Goal: Find specific page/section: Find specific page/section

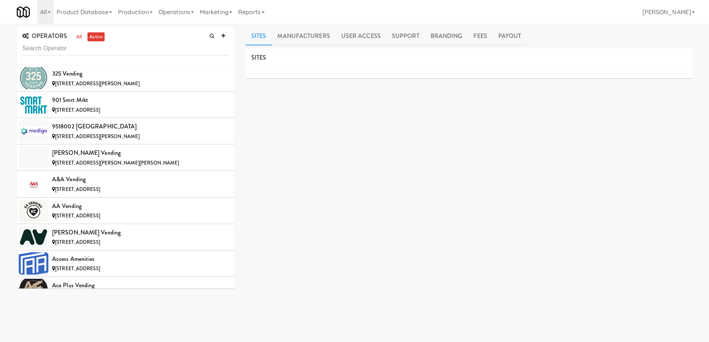
scroll to position [1163, 0]
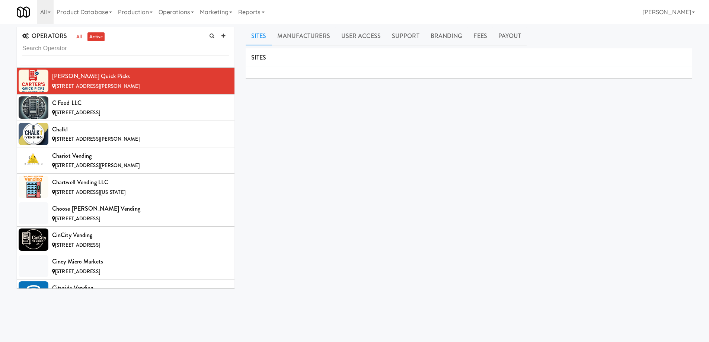
click at [114, 49] on input "text" at bounding box center [125, 49] width 207 height 14
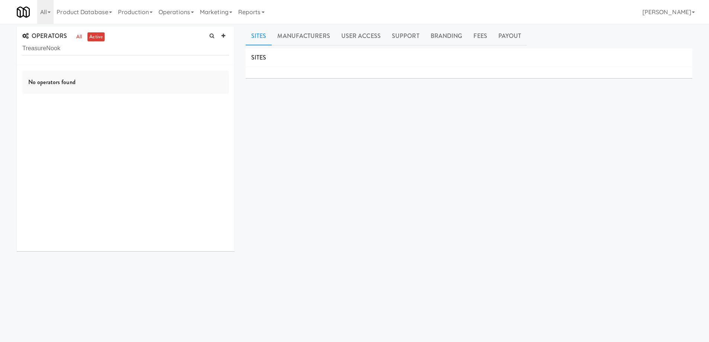
drag, startPoint x: 46, startPoint y: 48, endPoint x: 161, endPoint y: 78, distance: 119.0
click at [161, 78] on div "OPERATORS all active TreasureNook No operators found" at bounding box center [126, 139] width 218 height 225
drag, startPoint x: 50, startPoint y: 51, endPoint x: 0, endPoint y: 45, distance: 49.9
click at [0, 45] on div "OPERATORS all active Treasure No operators found Sites Manufacturers User Acces…" at bounding box center [354, 177] width 709 height 301
drag, startPoint x: 47, startPoint y: 50, endPoint x: 0, endPoint y: 47, distance: 47.0
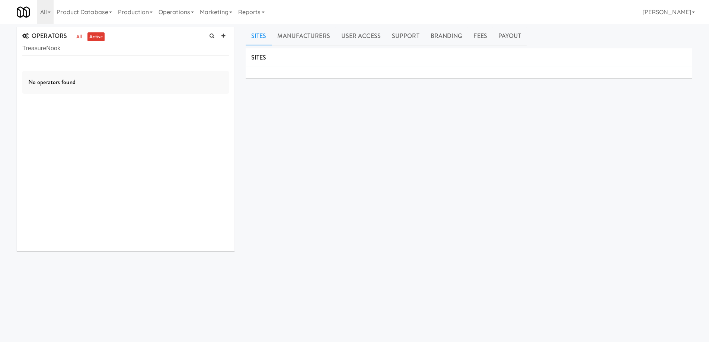
click at [0, 47] on div "OPERATORS all active TreasureNook No operators found Sites Manufacturers User A…" at bounding box center [354, 177] width 709 height 301
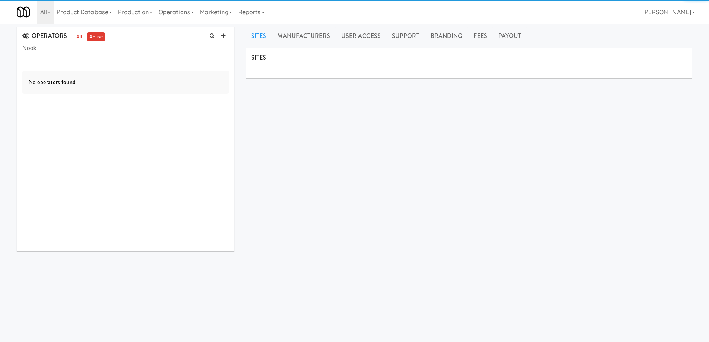
click at [47, 48] on input "Nook" at bounding box center [125, 49] width 207 height 14
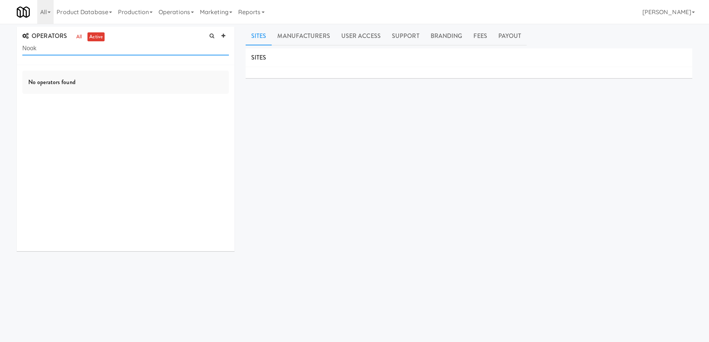
click at [79, 50] on input "Nook" at bounding box center [125, 49] width 207 height 14
click at [148, 106] on div "No operators found" at bounding box center [126, 158] width 218 height 186
click at [118, 52] on input "Nook" at bounding box center [125, 49] width 207 height 14
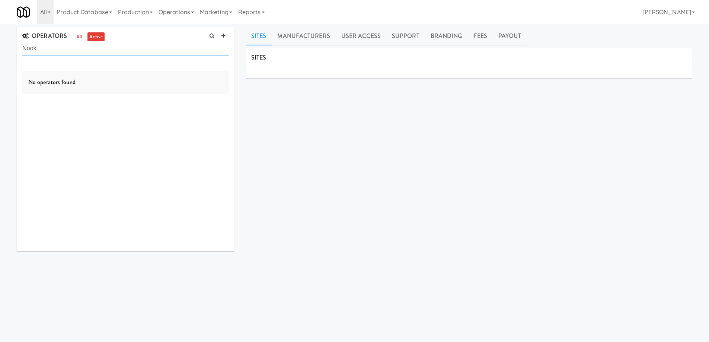
paste input "Tasty Food"
type input "Tasty Food"
click at [79, 35] on link "all" at bounding box center [78, 36] width 9 height 9
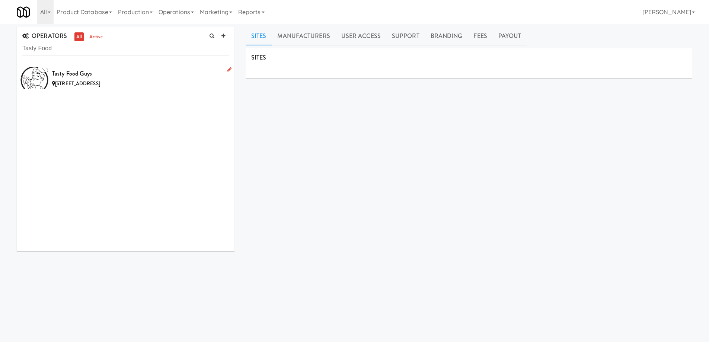
click at [165, 82] on div "6094 Las Colinas Cir, Greenacres FL" at bounding box center [140, 83] width 177 height 9
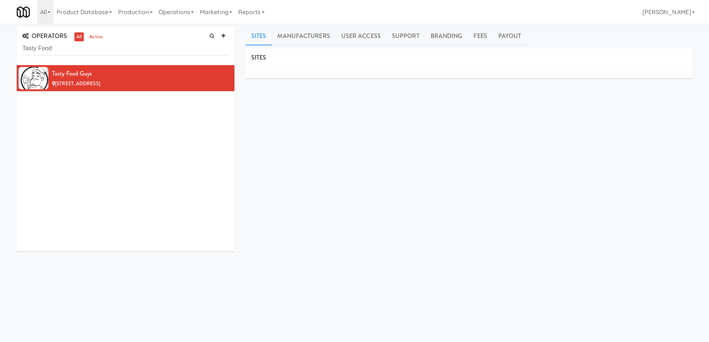
click at [304, 150] on div "SITES MANUFACTURERS Tasty Food Guys USERS Name Company Registered Gary Boyd N/A…" at bounding box center [469, 187] width 447 height 279
click at [277, 125] on div "SITES MANUFACTURERS Tasty Food Guys USERS Name Company Registered Gary Boyd N/A…" at bounding box center [469, 187] width 447 height 279
click at [305, 141] on div "SITES MANUFACTURERS Tasty Food Guys USERS Name Company Registered Gary Boyd N/A…" at bounding box center [469, 187] width 447 height 279
click at [291, 148] on div "SITES MANUFACTURERS Tasty Food Guys USERS Name Company Registered Gary Boyd N/A…" at bounding box center [469, 187] width 447 height 279
click at [155, 47] on input "Tasty Food" at bounding box center [125, 49] width 207 height 14
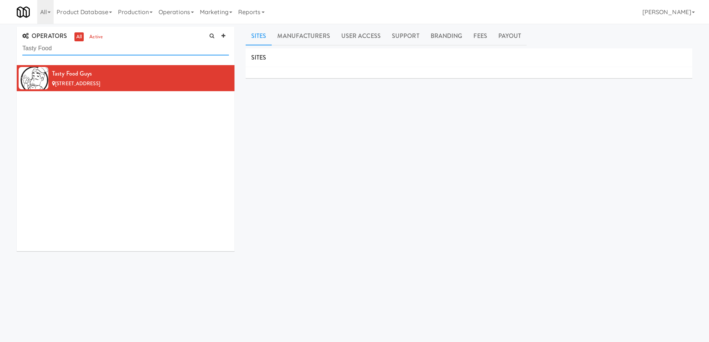
click at [155, 47] on input "Tasty Food" at bounding box center [125, 49] width 207 height 14
paste input "Ravel Vending"
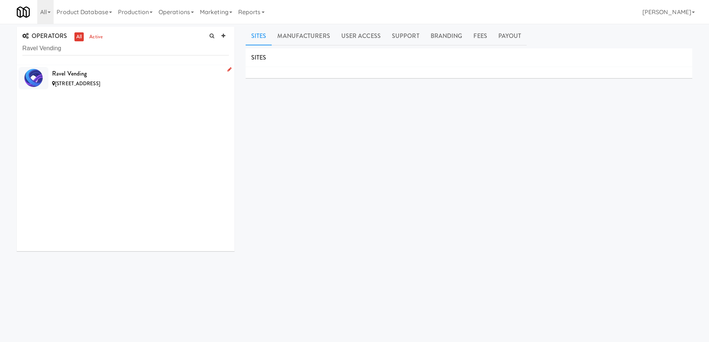
click at [153, 82] on div "2000 Brentwood Rd, Raleigh NC" at bounding box center [140, 83] width 177 height 9
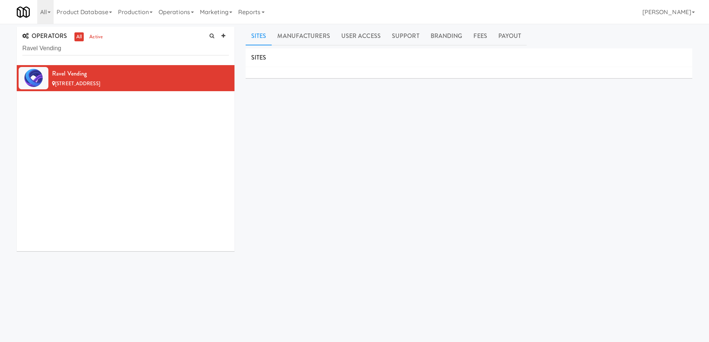
click at [311, 139] on div "SITES MANUFACTURERS Ravel Vending USERS Name Company Registered Grant Oladipo N…" at bounding box center [469, 187] width 447 height 279
click at [284, 140] on div "SITES MANUFACTURERS Ravel Vending USERS Name Company Registered Grant Oladipo N…" at bounding box center [469, 187] width 447 height 279
click at [146, 51] on input "Ravel Vending" at bounding box center [125, 49] width 207 height 14
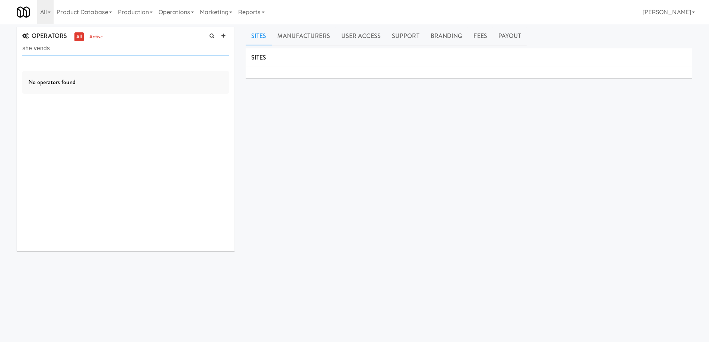
click at [35, 47] on input "she vends" at bounding box center [125, 49] width 207 height 14
type input "shevends"
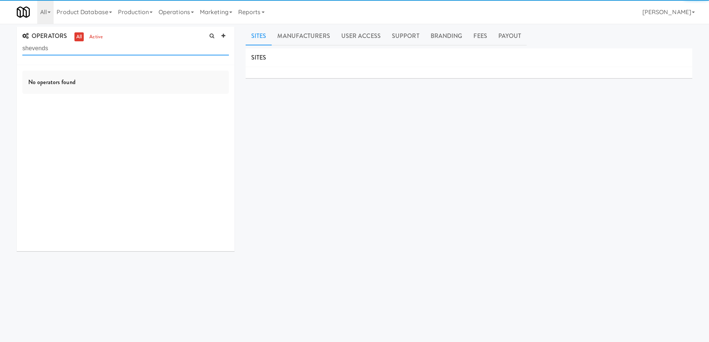
click at [55, 46] on input "shevends" at bounding box center [125, 49] width 207 height 14
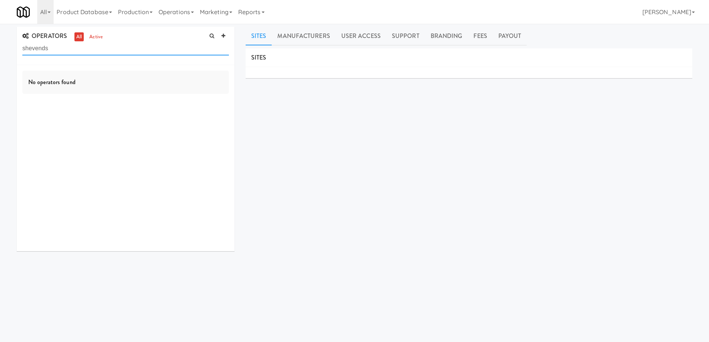
click at [55, 46] on input "shevends" at bounding box center [125, 49] width 207 height 14
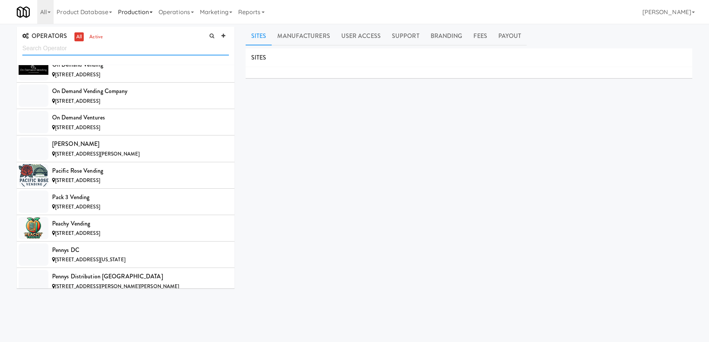
scroll to position [6143, 0]
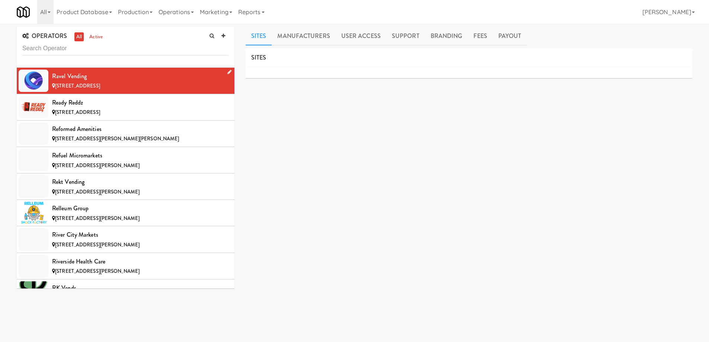
click at [146, 82] on div "2000 Brentwood Rd, Raleigh NC" at bounding box center [140, 86] width 177 height 9
click at [156, 81] on div "Ravel Vending" at bounding box center [140, 76] width 177 height 11
click at [178, 77] on div "Ravel Vending" at bounding box center [140, 76] width 177 height 11
click at [405, 162] on div "SITES MANUFACTURERS Ravel Vending USERS Name Company Registered Grant Oladipo N…" at bounding box center [469, 187] width 447 height 279
click at [172, 76] on div "Ravel Vending" at bounding box center [140, 76] width 177 height 11
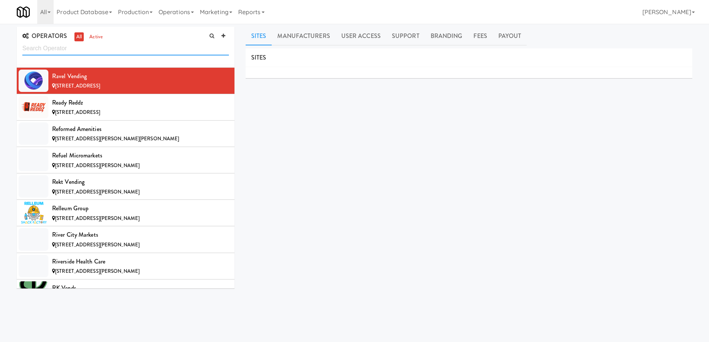
click at [138, 53] on input "text" at bounding box center [125, 49] width 207 height 14
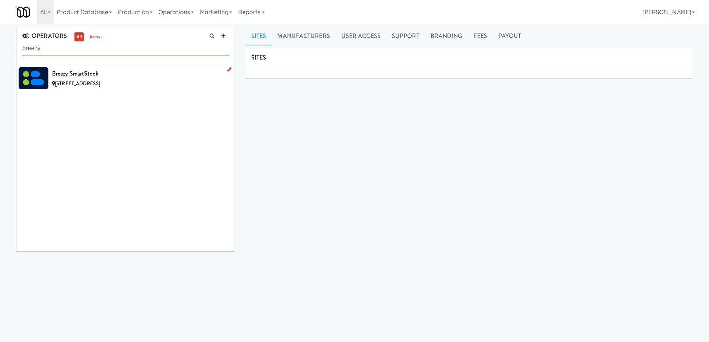
type input "breezy"
click at [140, 82] on div "5317 3 Ave SW, Edmonton AB" at bounding box center [140, 83] width 177 height 9
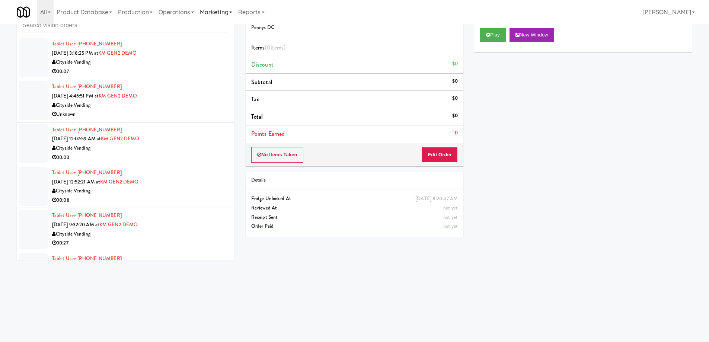
scroll to position [4425, 0]
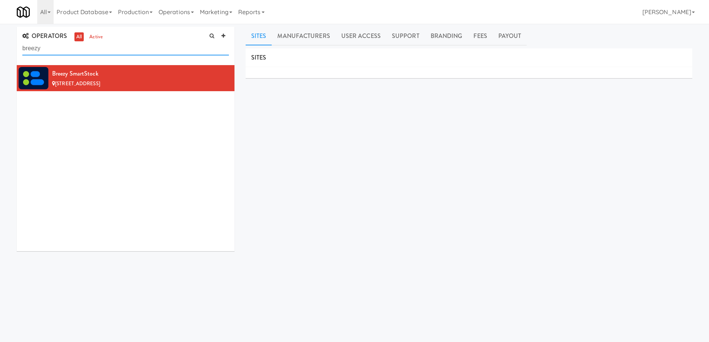
click at [101, 53] on input "breezy" at bounding box center [125, 49] width 207 height 14
paste input "DBA"
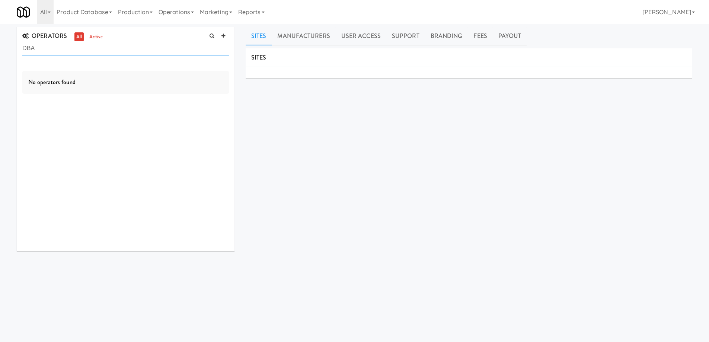
click at [111, 49] on input "DBA" at bounding box center [125, 49] width 207 height 14
click at [148, 50] on input "DBA" at bounding box center [125, 49] width 207 height 14
paste input "Branson Falls Lodge"
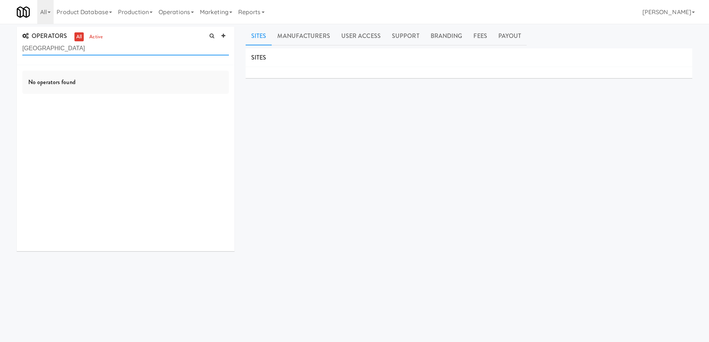
click at [23, 48] on input "Branson Falls Lodge" at bounding box center [125, 49] width 207 height 14
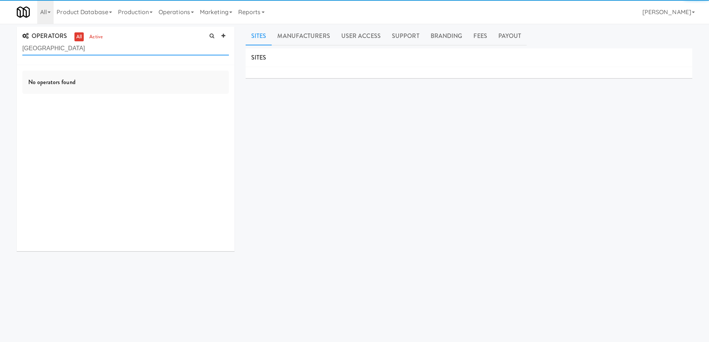
drag, startPoint x: 45, startPoint y: 48, endPoint x: 131, endPoint y: 53, distance: 86.5
click at [131, 53] on input "Branson Falls Lodge" at bounding box center [125, 49] width 207 height 14
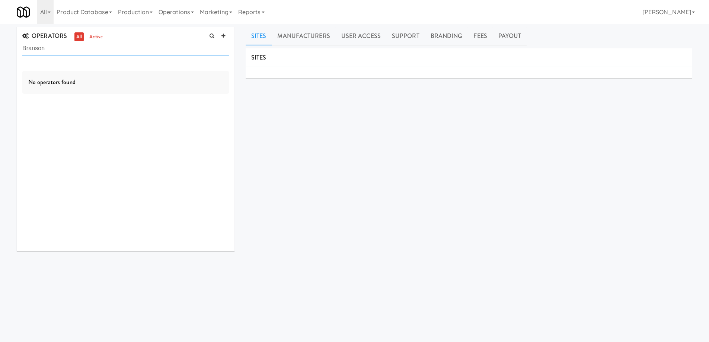
click at [62, 50] on input "Branson" at bounding box center [125, 49] width 207 height 14
paste input "Falls Lodge"
drag, startPoint x: 60, startPoint y: 47, endPoint x: 174, endPoint y: 61, distance: 114.0
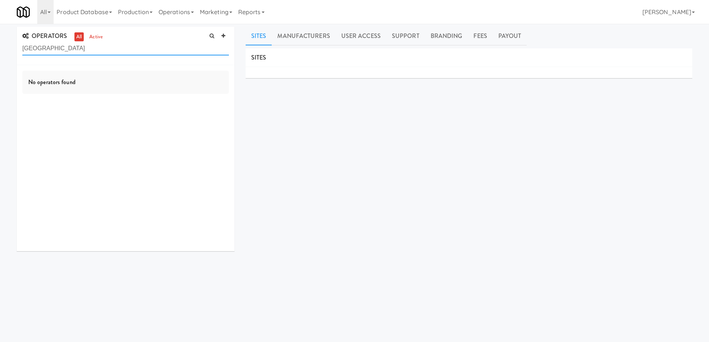
click at [174, 61] on div "OPERATORS all active Branson Falls Lodge" at bounding box center [126, 46] width 218 height 38
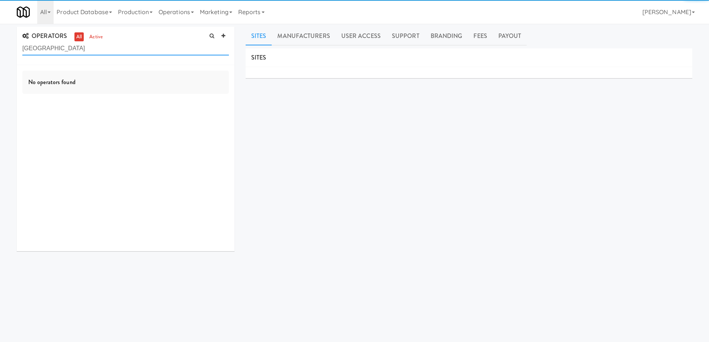
click at [83, 51] on input "Branson Falls" at bounding box center [125, 49] width 207 height 14
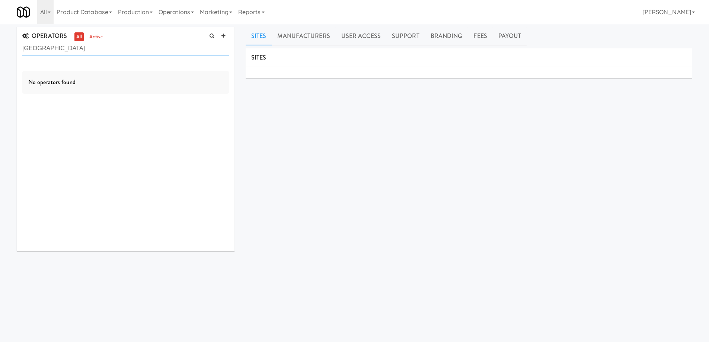
click at [83, 51] on input "Branson Falls" at bounding box center [125, 49] width 207 height 14
paste input "Lodge"
drag, startPoint x: 60, startPoint y: 48, endPoint x: 0, endPoint y: 38, distance: 61.0
click at [0, 38] on div "OPERATORS all active Branson Falls Lodge No operators found Sites Manufacturers…" at bounding box center [354, 177] width 709 height 301
click at [61, 51] on input "Lodge" at bounding box center [125, 49] width 207 height 14
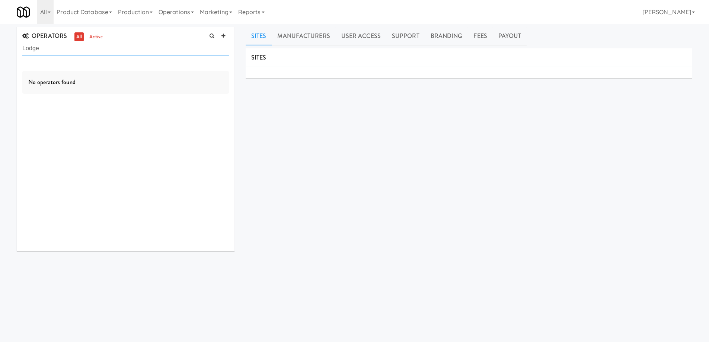
click at [61, 51] on input "Lodge" at bounding box center [125, 49] width 207 height 14
paste input "Branson Falls"
click at [92, 48] on input "Branson Falls Lodge" at bounding box center [125, 49] width 207 height 14
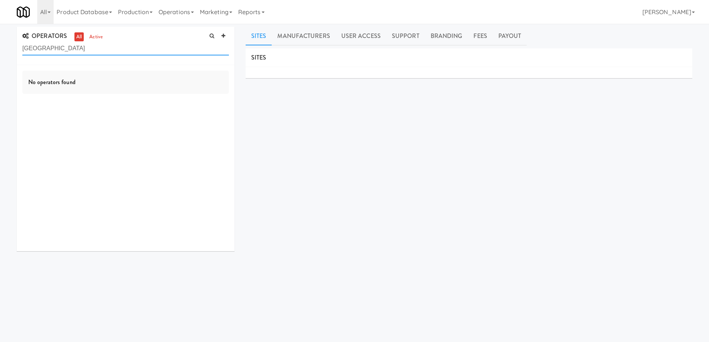
click at [92, 48] on input "Branson Falls Lodge" at bounding box center [125, 49] width 207 height 14
click at [120, 49] on input "Branson Falls Lodge" at bounding box center [125, 49] width 207 height 14
paste input "DBA"
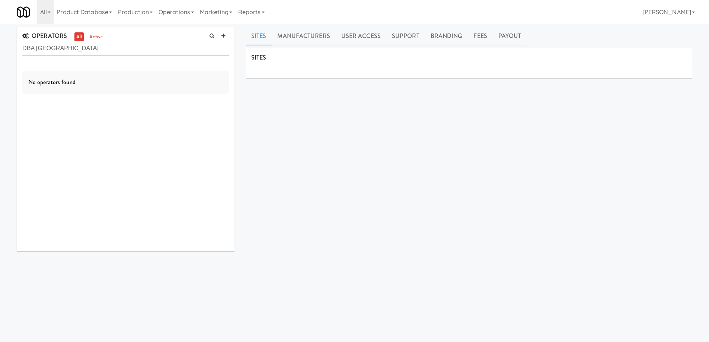
drag, startPoint x: 37, startPoint y: 47, endPoint x: 6, endPoint y: 47, distance: 31.7
click at [6, 47] on div "OPERATORS all active DBA Branson Falls Lodge No operators found Sites Manufactu…" at bounding box center [354, 177] width 709 height 301
drag, startPoint x: 45, startPoint y: 48, endPoint x: 159, endPoint y: 55, distance: 114.5
click at [159, 55] on input "Branson Falls Lodge" at bounding box center [125, 49] width 207 height 14
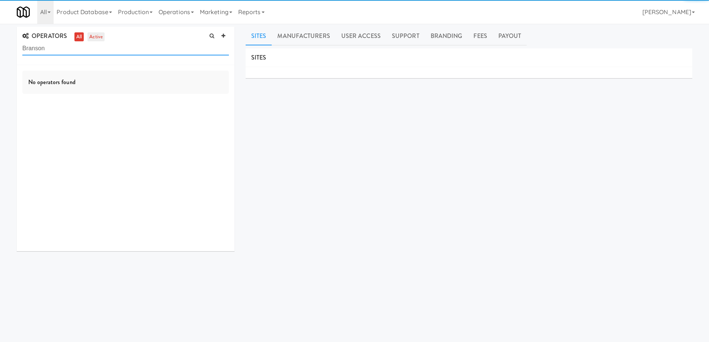
type input "Branson"
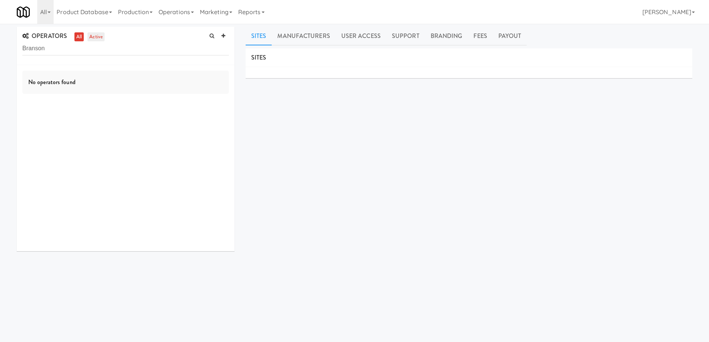
click at [98, 38] on link "active" at bounding box center [96, 36] width 17 height 9
click at [79, 35] on link "all" at bounding box center [78, 36] width 9 height 9
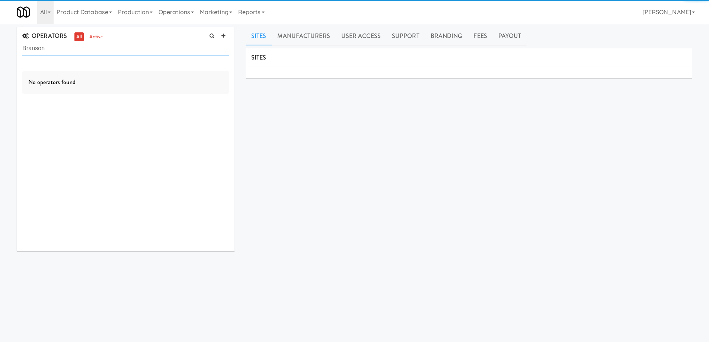
click at [58, 51] on input "Branson" at bounding box center [125, 49] width 207 height 14
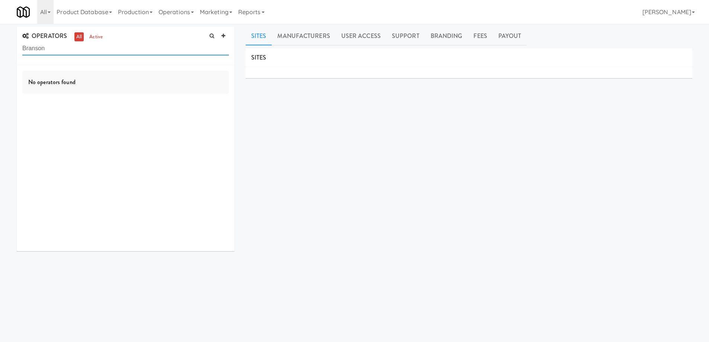
click at [58, 51] on input "Branson" at bounding box center [125, 49] width 207 height 14
click at [59, 50] on input "text" at bounding box center [125, 49] width 207 height 14
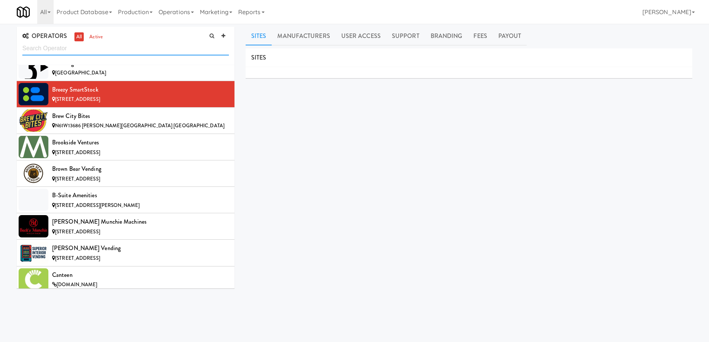
scroll to position [1004, 0]
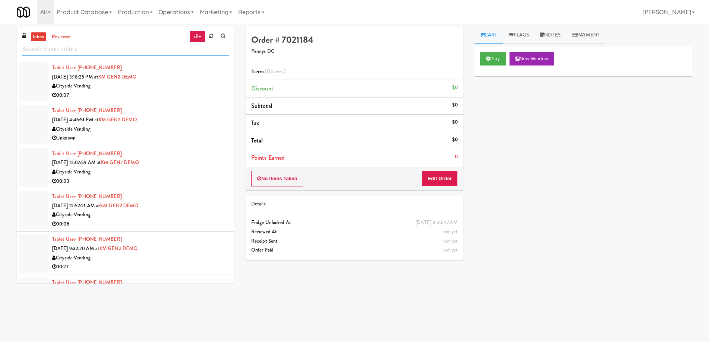
click at [109, 47] on input "text" at bounding box center [125, 49] width 207 height 14
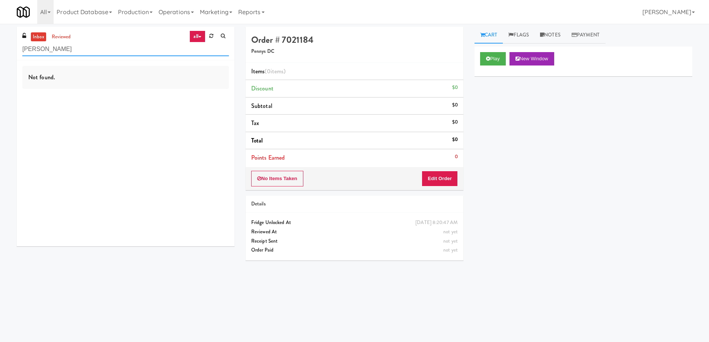
type input "[PERSON_NAME]"
click at [61, 36] on link "reviewed" at bounding box center [61, 36] width 23 height 9
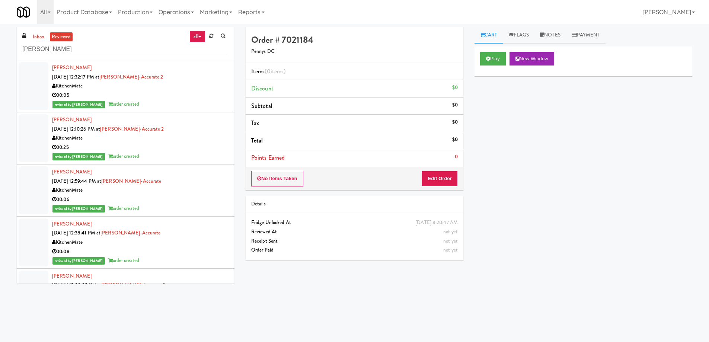
click at [180, 88] on div "KitchenMate" at bounding box center [140, 86] width 177 height 9
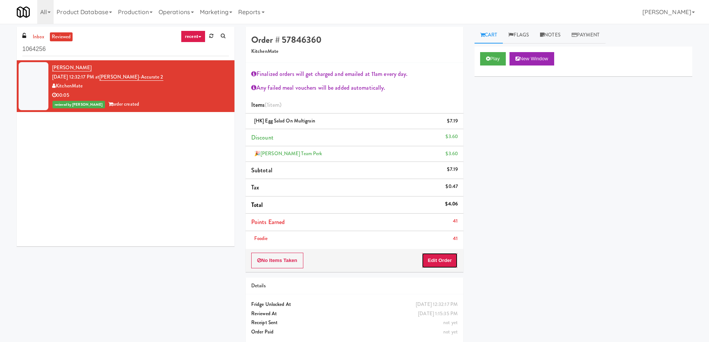
click at [445, 262] on button "Edit Order" at bounding box center [440, 261] width 36 height 16
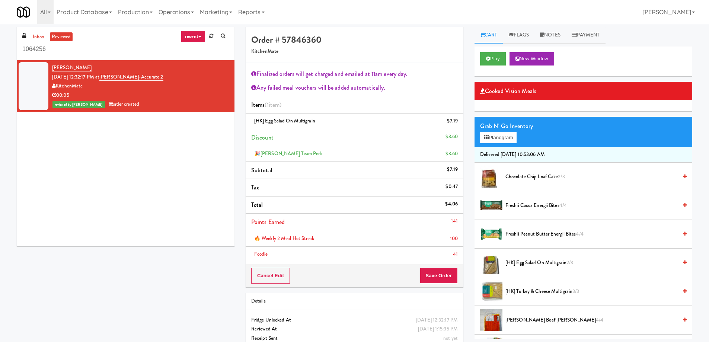
click at [525, 181] on span "Chocolate Chip Loaf Cake 2/3" at bounding box center [592, 176] width 172 height 9
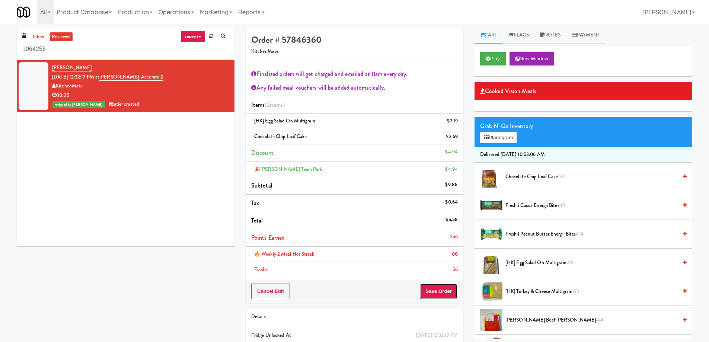
click at [438, 289] on button "Save Order" at bounding box center [439, 292] width 38 height 16
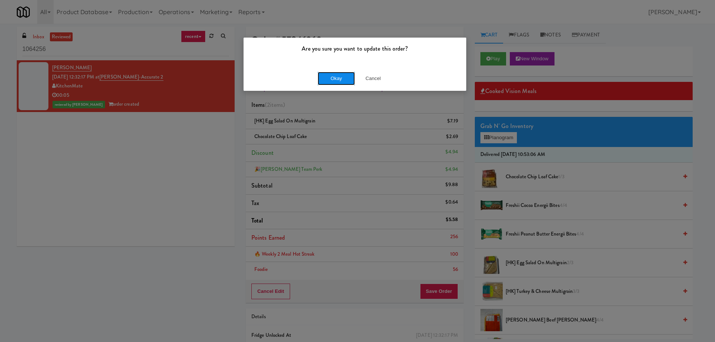
click at [339, 78] on button "Okay" at bounding box center [336, 78] width 37 height 13
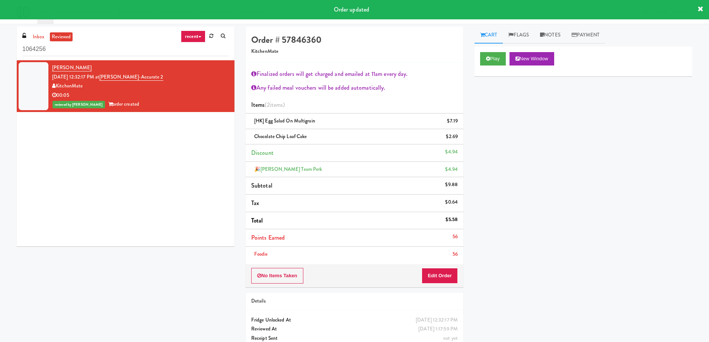
click at [568, 187] on div "Play New Window Primary Flag Clear Flag if unable to determine what was taken o…" at bounding box center [584, 186] width 218 height 279
drag, startPoint x: 447, startPoint y: 274, endPoint x: 452, endPoint y: 268, distance: 7.9
click at [447, 274] on button "Edit Order" at bounding box center [440, 276] width 36 height 16
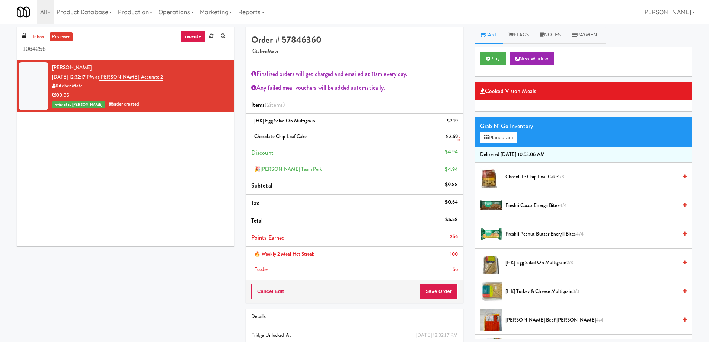
click at [460, 138] on icon at bounding box center [459, 139] width 4 height 5
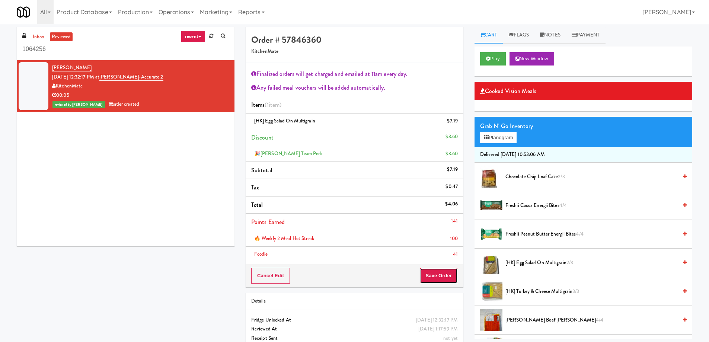
click at [441, 277] on button "Save Order" at bounding box center [439, 276] width 38 height 16
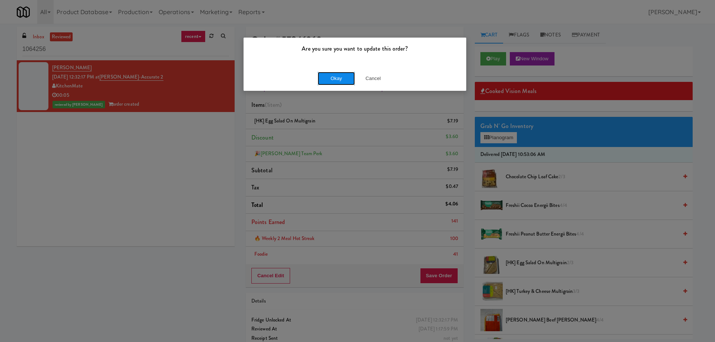
click at [331, 74] on button "Okay" at bounding box center [336, 78] width 37 height 13
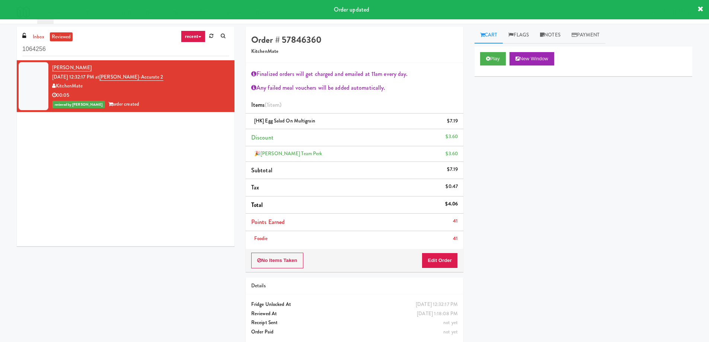
click at [552, 197] on div "Play New Window Primary Flag Clear Flag if unable to determine what was taken o…" at bounding box center [584, 186] width 218 height 279
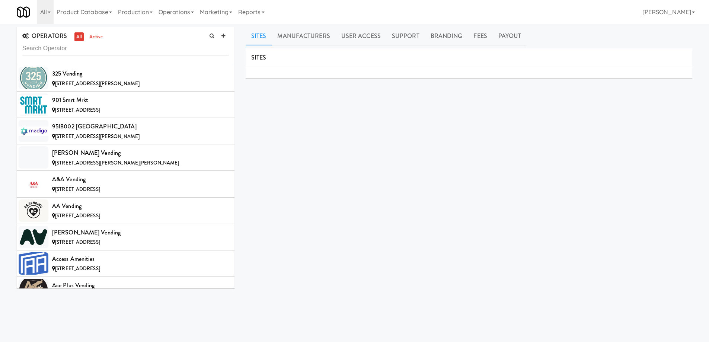
scroll to position [1004, 0]
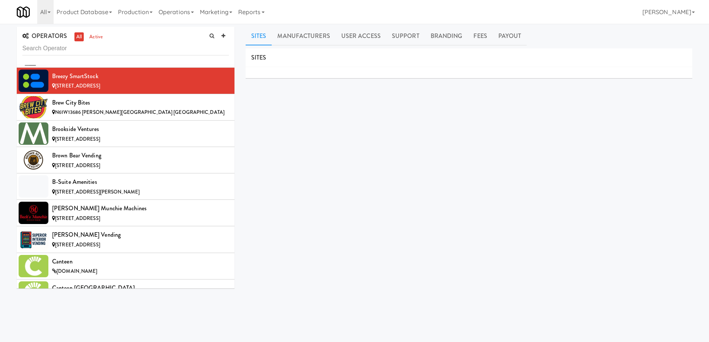
click at [128, 45] on input "text" at bounding box center [125, 49] width 207 height 14
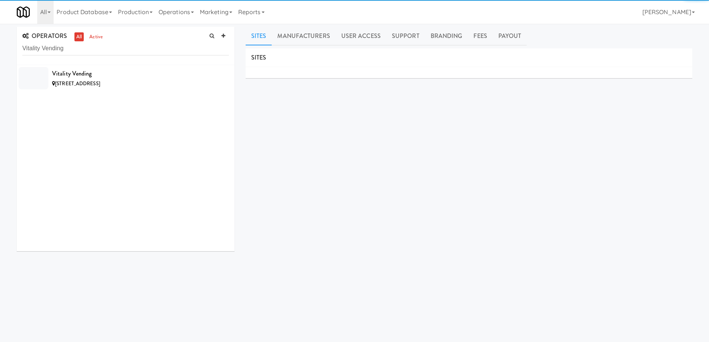
scroll to position [0, 0]
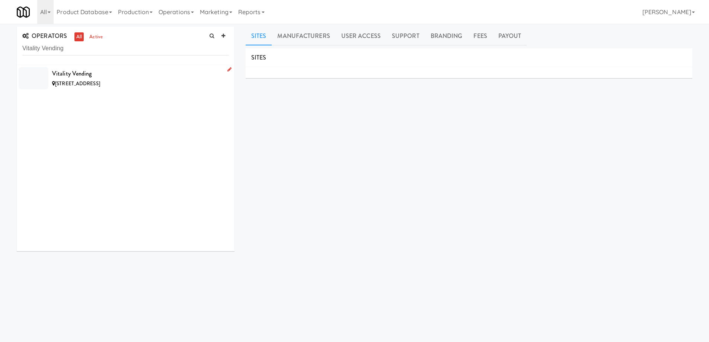
click at [120, 68] on div "Vitality Vending" at bounding box center [140, 73] width 177 height 11
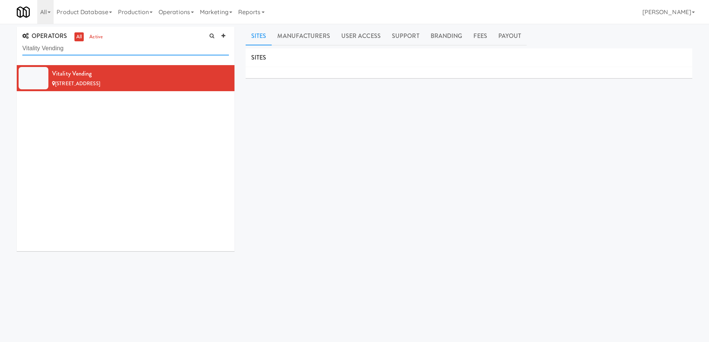
click at [158, 54] on input "Vitality Vending" at bounding box center [125, 49] width 207 height 14
paste input "[GEOGRAPHIC_DATA]"
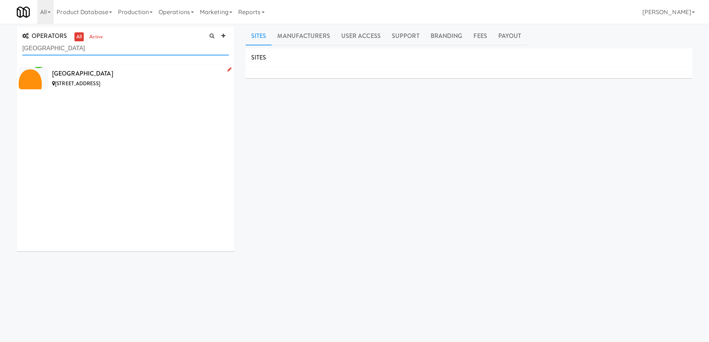
type input "[GEOGRAPHIC_DATA]"
click at [178, 85] on div "[STREET_ADDRESS]" at bounding box center [140, 83] width 177 height 9
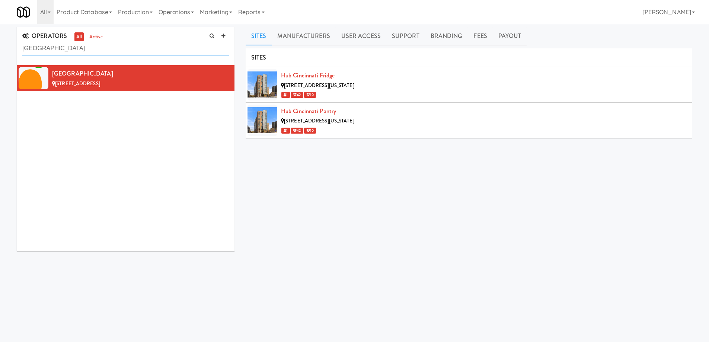
click at [131, 49] on input "[GEOGRAPHIC_DATA]" at bounding box center [125, 49] width 207 height 14
paste input "Nourish"
click at [131, 49] on input "Nourish Nourish Point" at bounding box center [125, 49] width 207 height 14
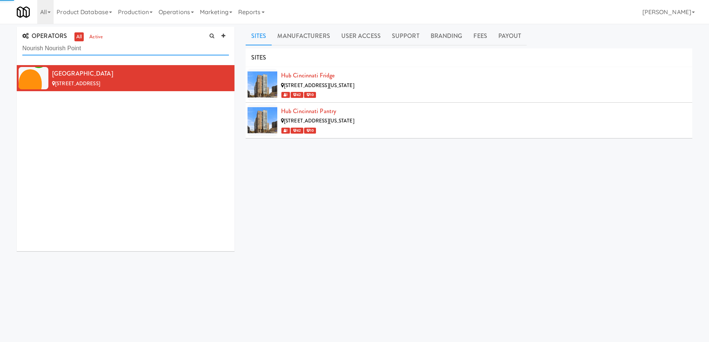
click at [131, 49] on input "Nourish Nourish Point" at bounding box center [125, 49] width 207 height 14
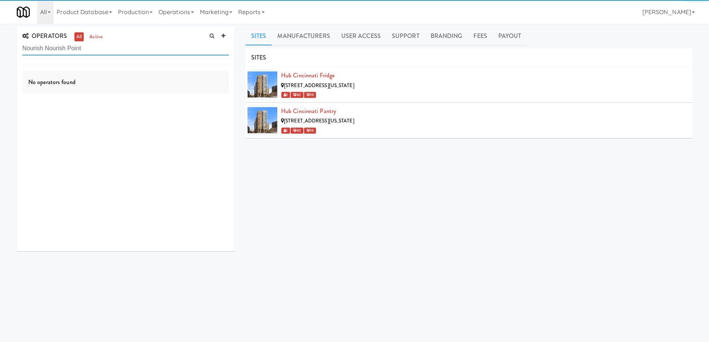
paste input "text"
type input "[GEOGRAPHIC_DATA]"
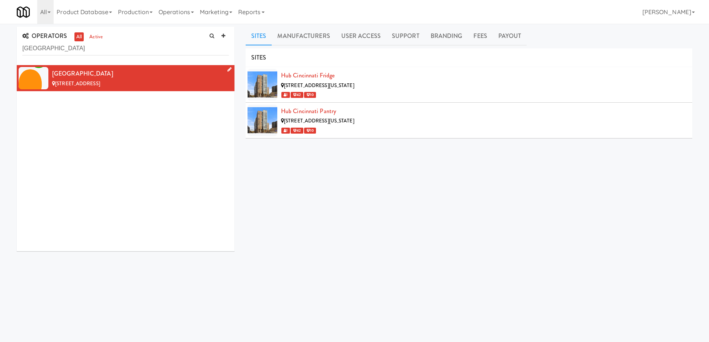
click at [164, 85] on div "[STREET_ADDRESS]" at bounding box center [140, 83] width 177 height 9
click at [271, 195] on div "SITES Hub Cincinnati Fridge 350 Straight Street, Cincinnati Ohio 1 42 10 Hub Ci…" at bounding box center [469, 187] width 447 height 279
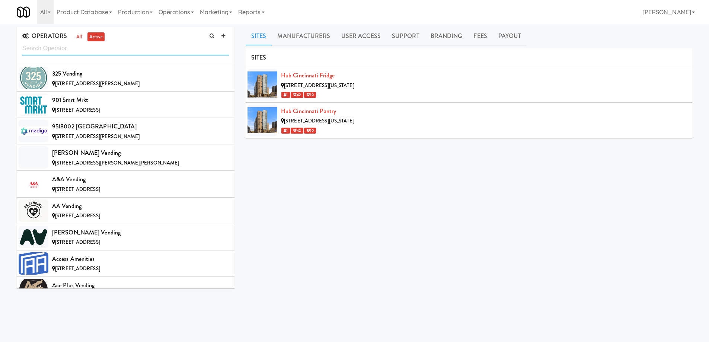
scroll to position [5260, 0]
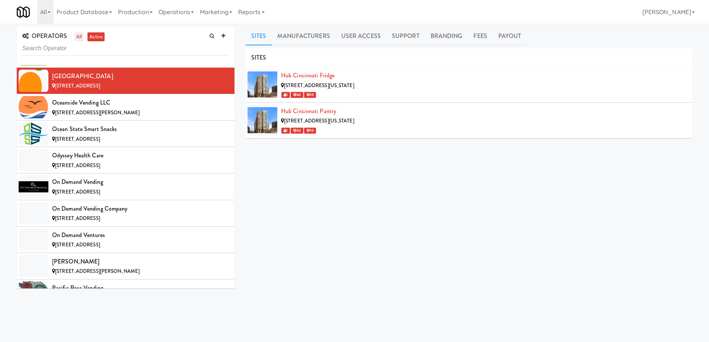
click at [79, 35] on link "all" at bounding box center [78, 36] width 9 height 9
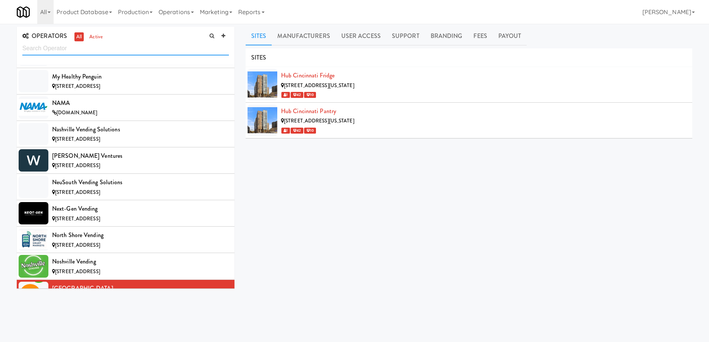
click at [79, 50] on input "text" at bounding box center [125, 49] width 207 height 14
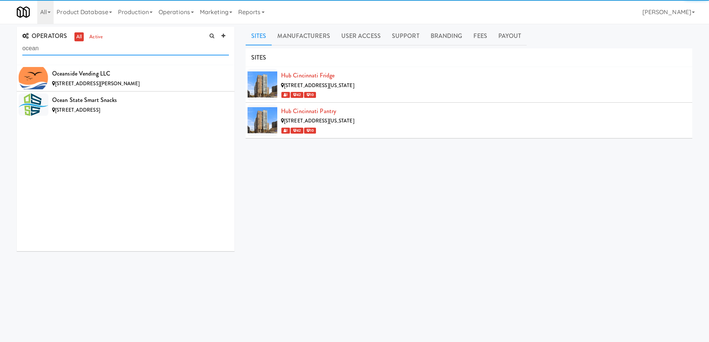
scroll to position [0, 0]
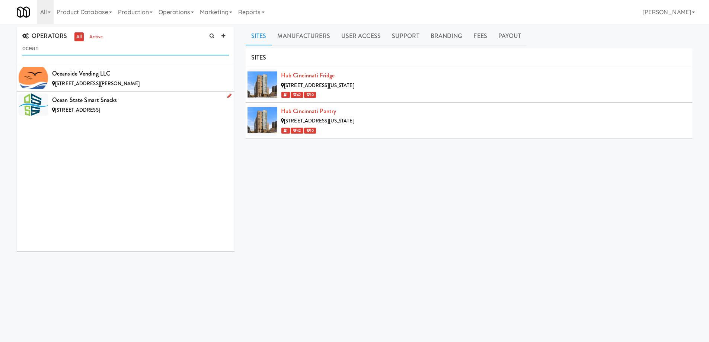
type input "ocean"
click at [152, 110] on div "[STREET_ADDRESS]" at bounding box center [140, 110] width 177 height 9
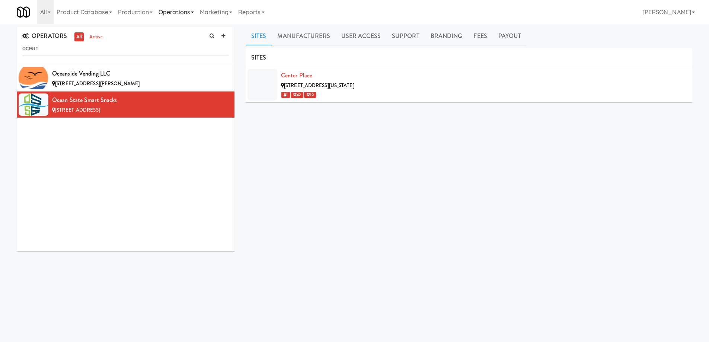
click at [197, 14] on link "Operations" at bounding box center [176, 12] width 41 height 24
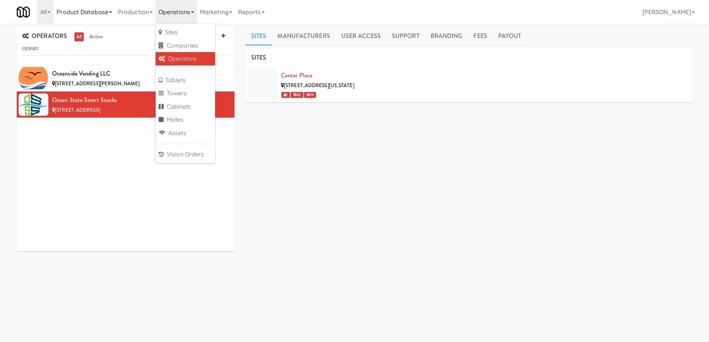
click at [111, 15] on link "Product Database" at bounding box center [84, 12] width 61 height 24
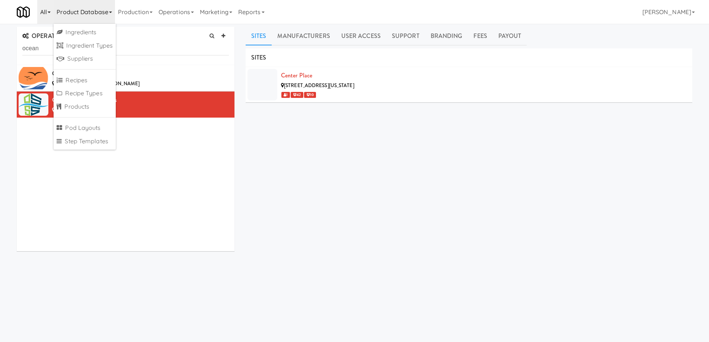
click at [52, 13] on link "All" at bounding box center [45, 12] width 16 height 24
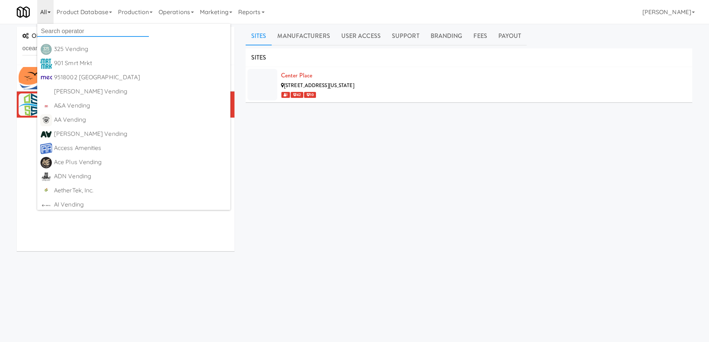
click at [58, 30] on input "text" at bounding box center [93, 31] width 112 height 11
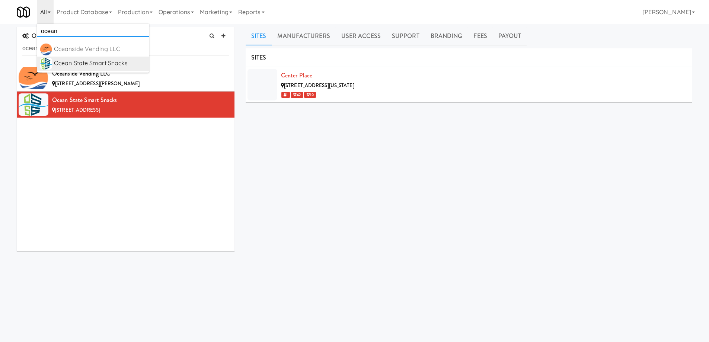
type input "ocean"
click at [80, 69] on div "Ocean State Smart Snacks" at bounding box center [100, 63] width 92 height 11
